Goal: Transaction & Acquisition: Purchase product/service

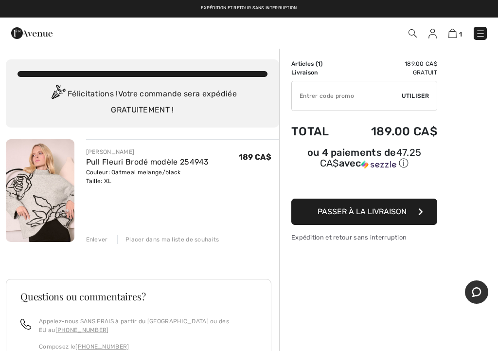
click at [33, 33] on img at bounding box center [31, 32] width 41 height 19
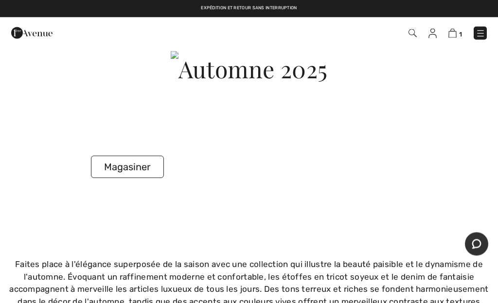
scroll to position [2076, 0]
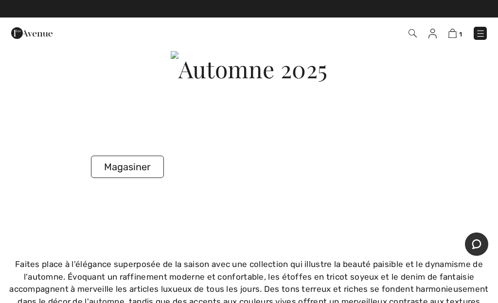
click at [454, 30] on img at bounding box center [452, 33] width 8 height 9
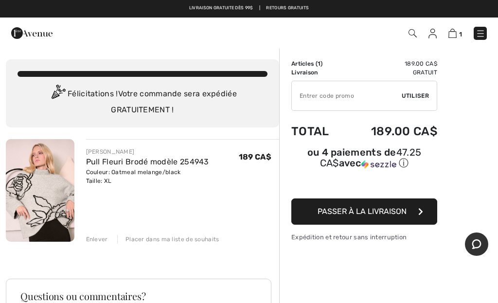
click at [412, 97] on span "Utiliser" at bounding box center [415, 95] width 27 height 9
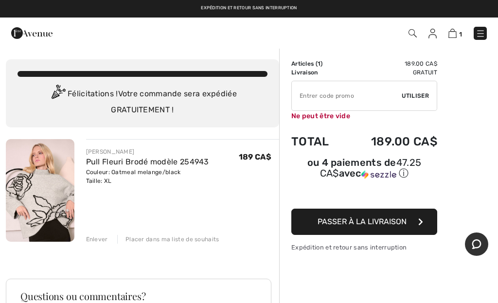
click at [334, 94] on input "TEXT" at bounding box center [347, 95] width 110 height 29
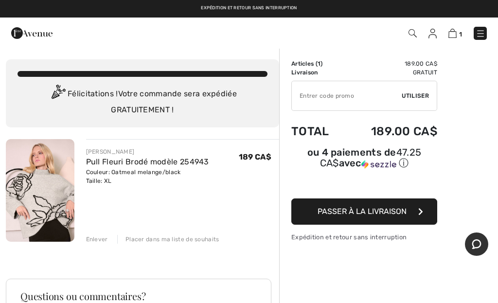
click at [334, 94] on input "TEXT" at bounding box center [347, 95] width 110 height 29
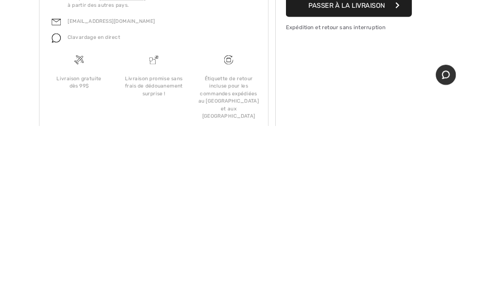
scroll to position [148, 0]
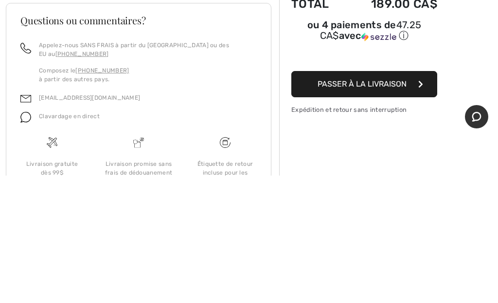
click at [410, 198] on button "Passer à la livraison" at bounding box center [364, 211] width 146 height 26
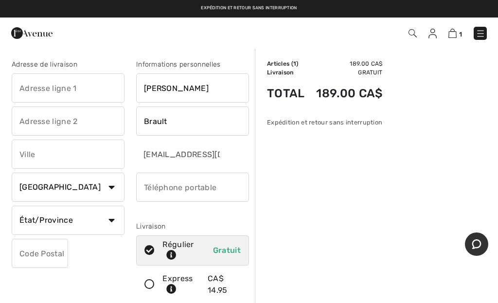
click at [93, 81] on input "text" at bounding box center [68, 87] width 113 height 29
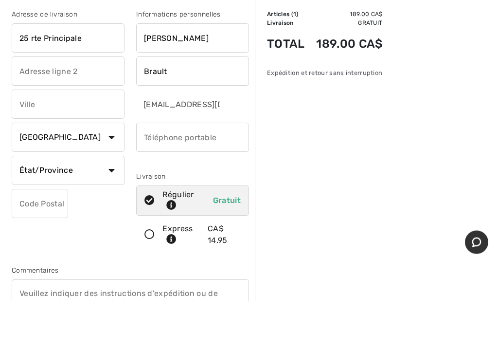
click at [95, 140] on input "text" at bounding box center [68, 154] width 113 height 29
type input "25 rte Principale"
type input "TrÈs-saint-rÉdempteur"
type input "J0P 1P1"
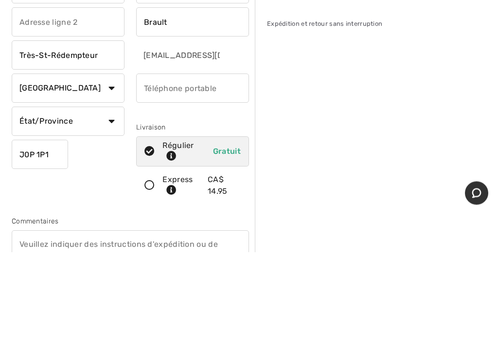
type input "Très-St-Rédempteur"
click at [226, 173] on input "phone" at bounding box center [192, 187] width 113 height 29
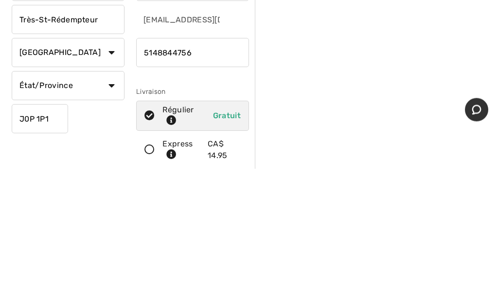
type input "5148844756"
click at [107, 206] on select "État/Province Alberta Colombie-Britannique Ile-du-Prince-Edward Manitoba Nouvea…" at bounding box center [68, 220] width 113 height 29
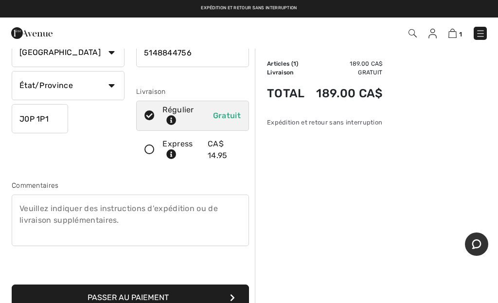
select select "QC"
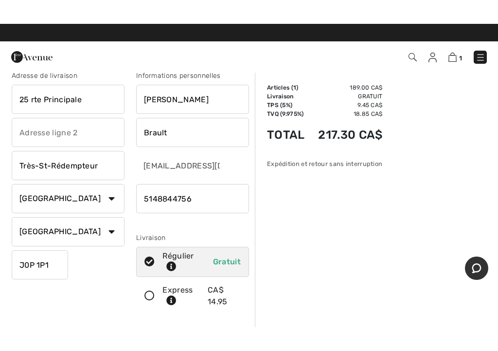
scroll to position [0, 0]
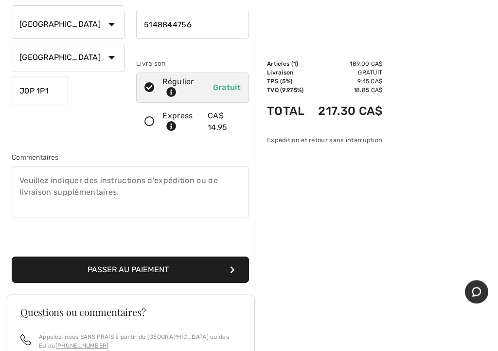
click at [197, 277] on button "Passer au paiement" at bounding box center [130, 270] width 237 height 26
